Goal: Navigation & Orientation: Understand site structure

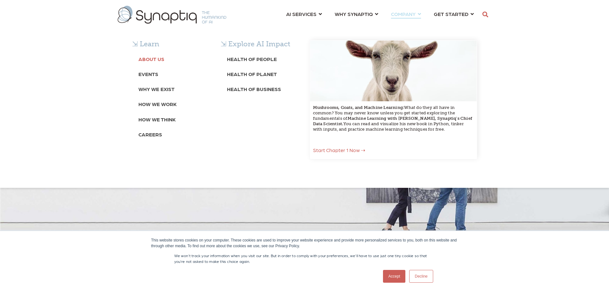
scroll to position [0, 3]
click at [150, 59] on b "About Us" at bounding box center [151, 59] width 26 height 6
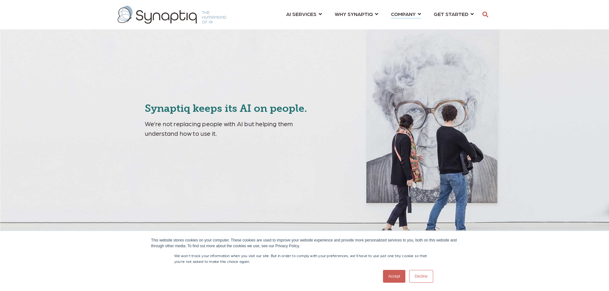
scroll to position [0, 3]
click at [418, 275] on link "Decline" at bounding box center [421, 276] width 24 height 13
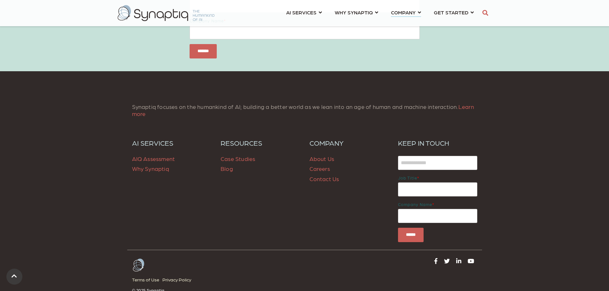
scroll to position [2593, 0]
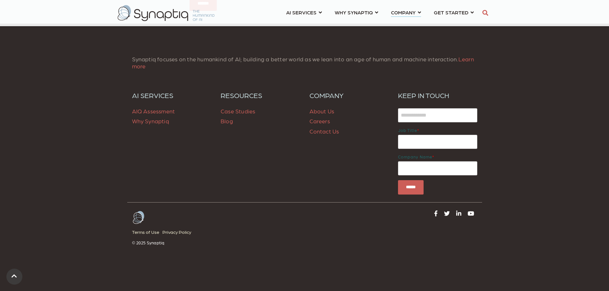
click at [328, 132] on link "Contact Us" at bounding box center [324, 131] width 30 height 7
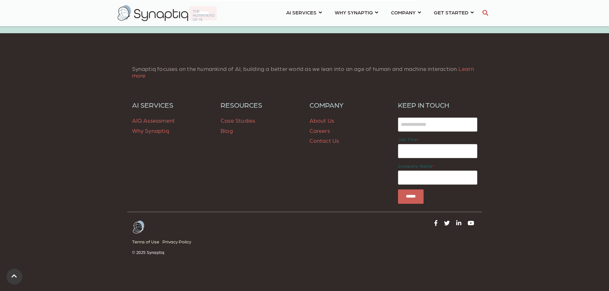
scroll to position [525, 0]
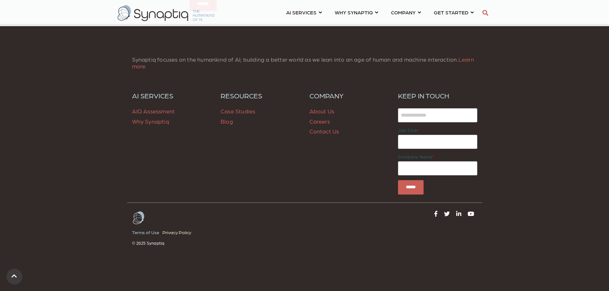
click at [143, 232] on link "Terms of Use" at bounding box center [147, 232] width 30 height 9
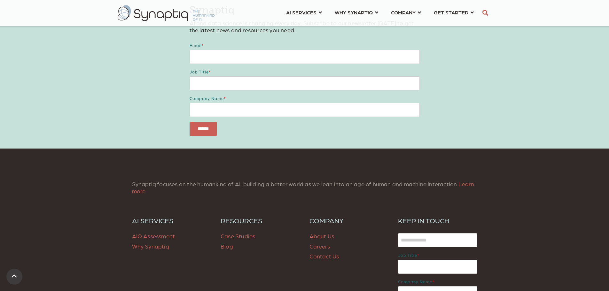
scroll to position [1534, 0]
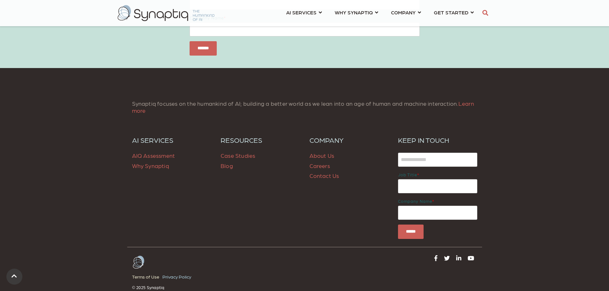
click at [182, 273] on link "Privacy Policy" at bounding box center [178, 277] width 32 height 9
